Goal: Navigation & Orientation: Find specific page/section

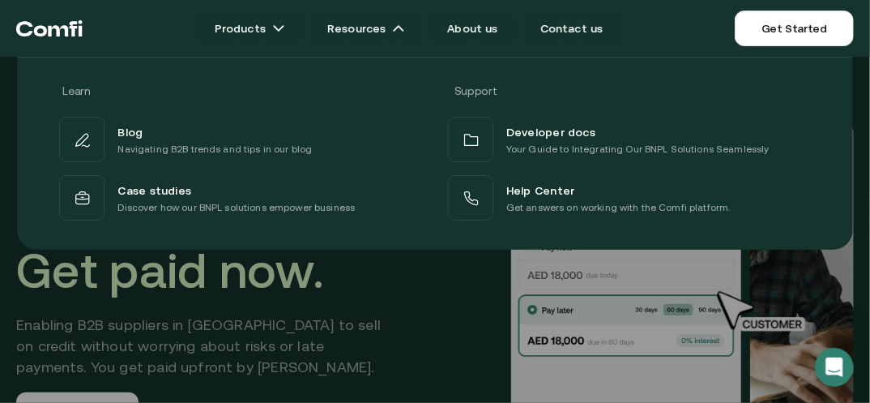
click at [470, 370] on div at bounding box center [435, 258] width 870 height 403
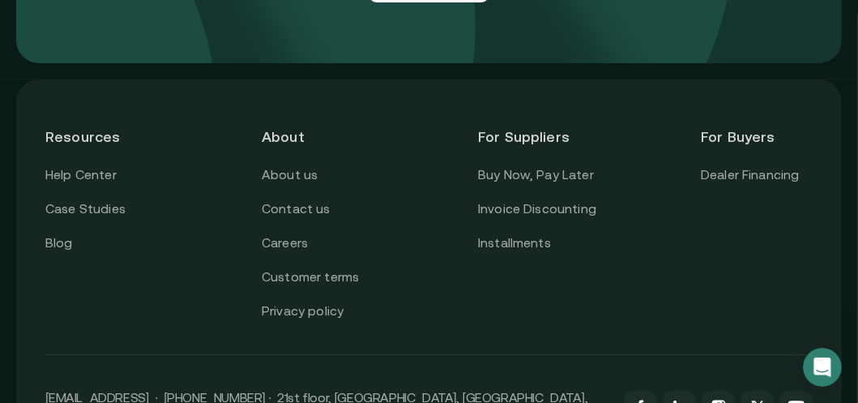
scroll to position [5744, 0]
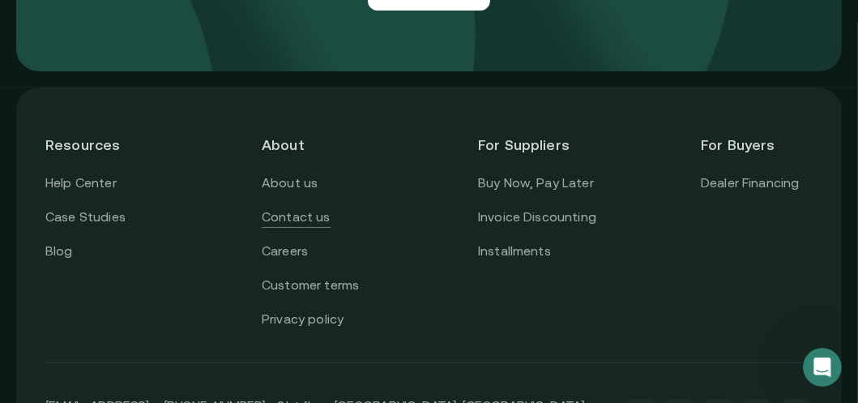
click at [301, 207] on link "Contact us" at bounding box center [296, 217] width 69 height 21
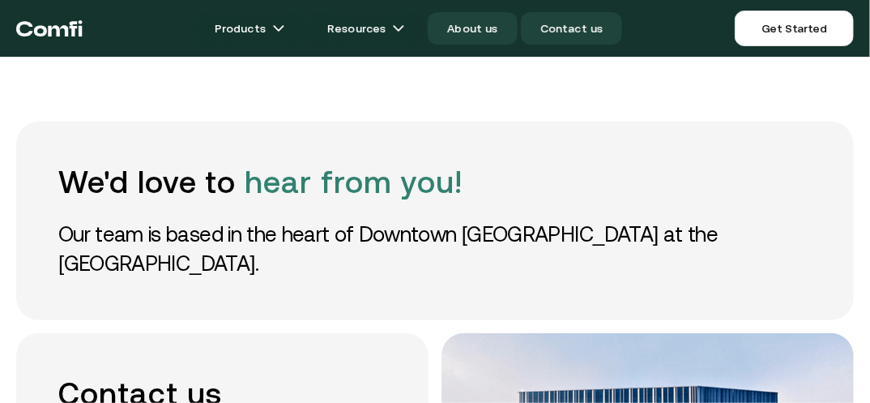
click at [492, 25] on link "About us" at bounding box center [472, 28] width 89 height 32
